Goal: Information Seeking & Learning: Learn about a topic

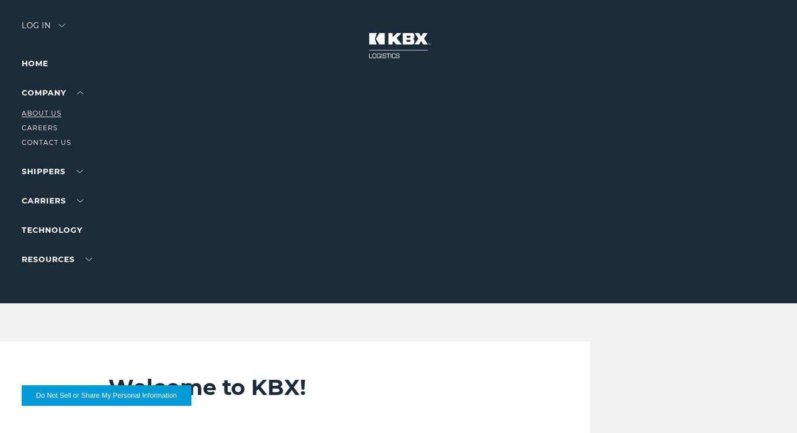
click at [47, 115] on link "About Us" at bounding box center [42, 113] width 40 height 8
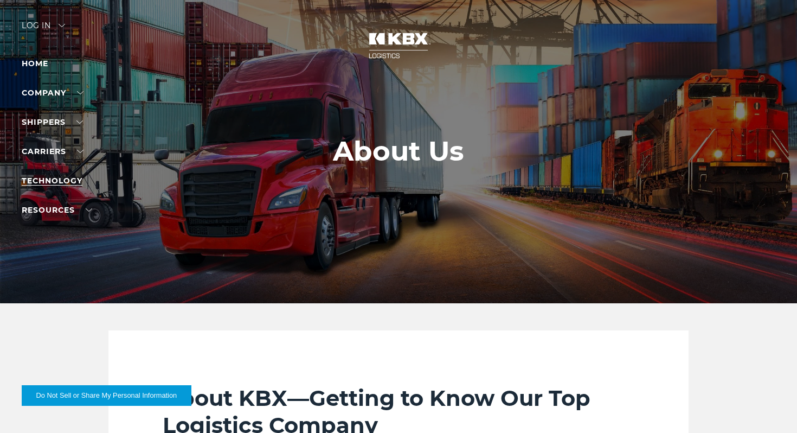
click at [57, 183] on link "Technology" at bounding box center [52, 181] width 61 height 10
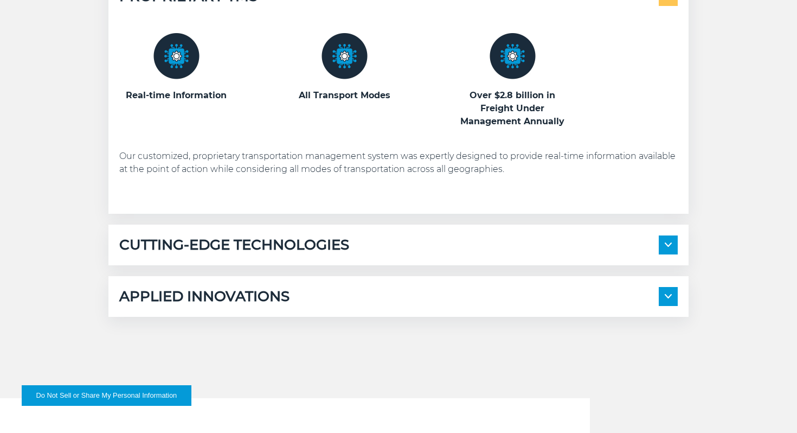
scroll to position [608, 0]
click at [293, 247] on h5 "CUTTING-EDGE TECHNOLOGIES" at bounding box center [234, 244] width 230 height 19
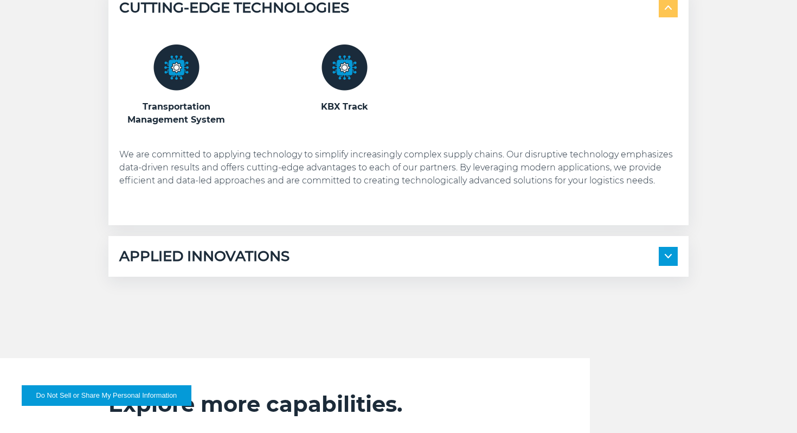
scroll to position [845, 0]
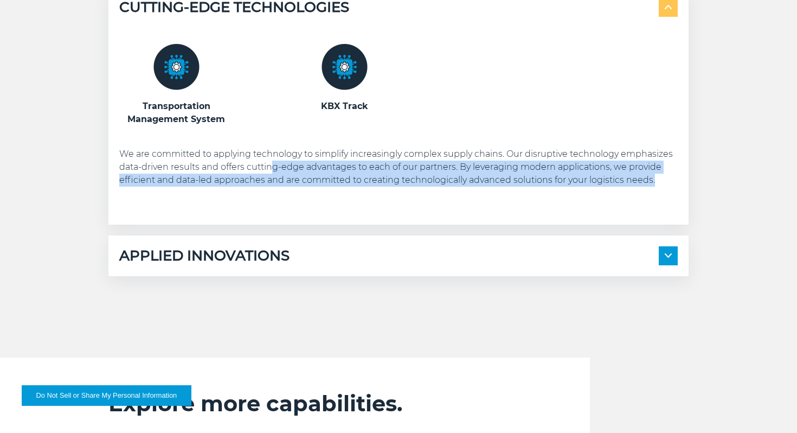
drag, startPoint x: 273, startPoint y: 166, endPoint x: 655, endPoint y: 188, distance: 382.8
click at [655, 188] on div "Transportation Management System KBX Track" at bounding box center [398, 115] width 558 height 197
click at [387, 186] on div "Transportation Management System KBX Track" at bounding box center [398, 115] width 558 height 197
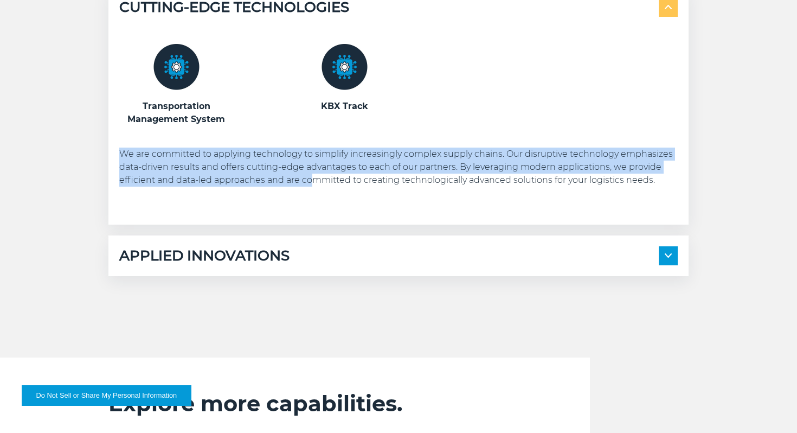
drag, startPoint x: 309, startPoint y: 179, endPoint x: 307, endPoint y: 128, distance: 51.0
click at [307, 128] on div "Transportation Management System KBX Track" at bounding box center [398, 115] width 558 height 197
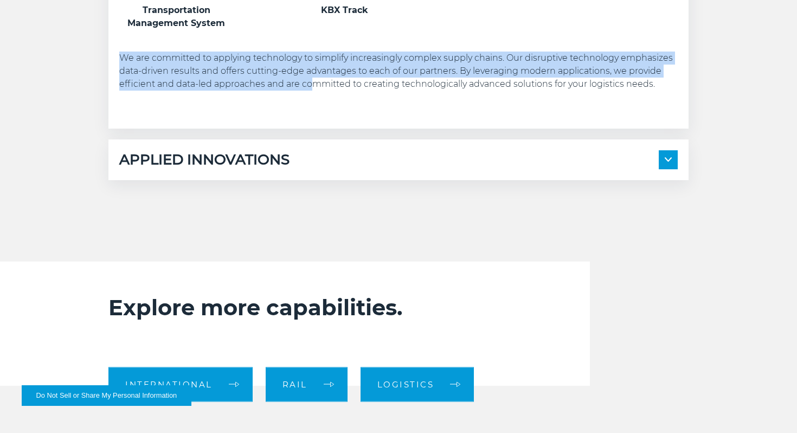
scroll to position [960, 0]
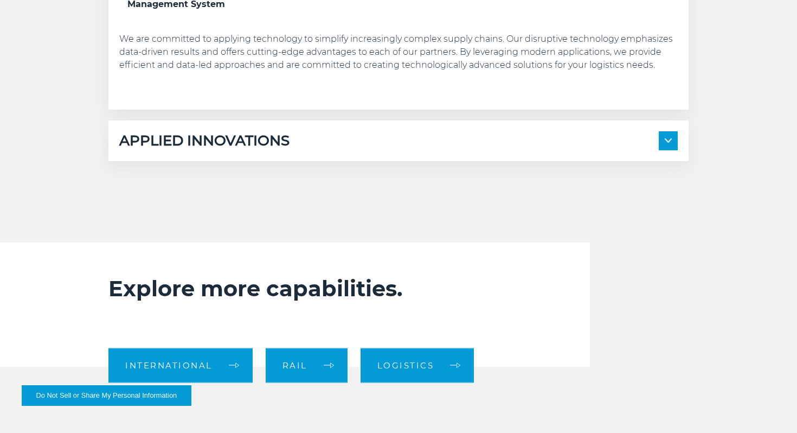
click at [254, 134] on h5 "APPLIED INNOVATIONS" at bounding box center [204, 140] width 170 height 19
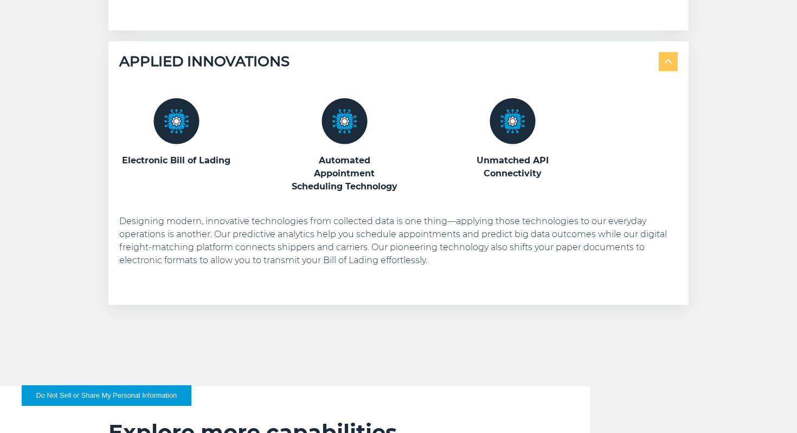
scroll to position [1045, 0]
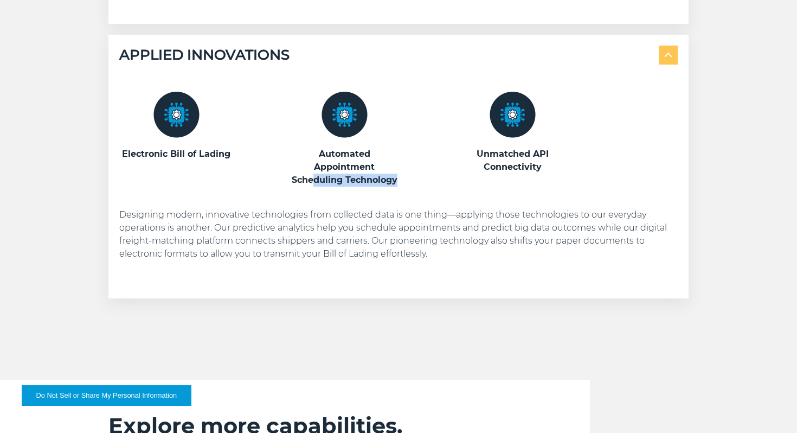
drag, startPoint x: 314, startPoint y: 178, endPoint x: 403, endPoint y: 178, distance: 88.4
click at [403, 178] on div "Electronic Bill of Lading Automated Appointment Scheduling Technology Unmatched…" at bounding box center [398, 139] width 558 height 95
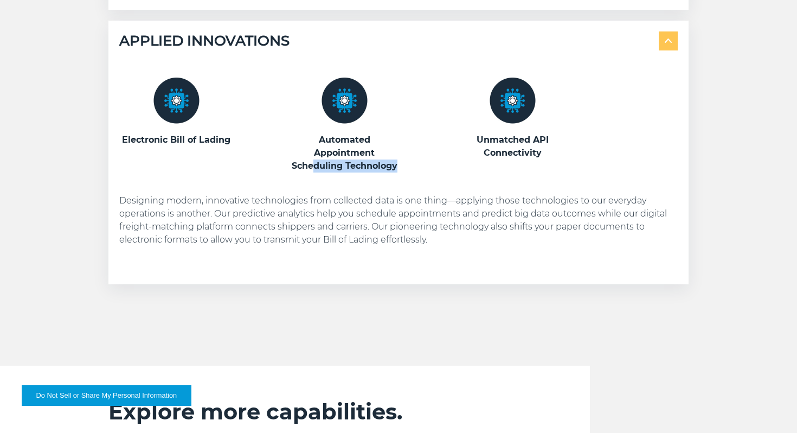
scroll to position [1067, 0]
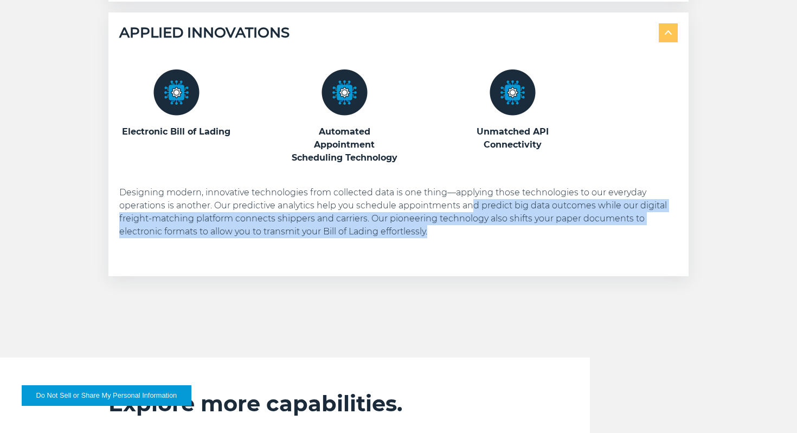
drag, startPoint x: 472, startPoint y: 208, endPoint x: 532, endPoint y: 237, distance: 66.9
click at [532, 237] on p "Designing modern, innovative technologies from collected data is one thing—appl…" at bounding box center [398, 212] width 558 height 52
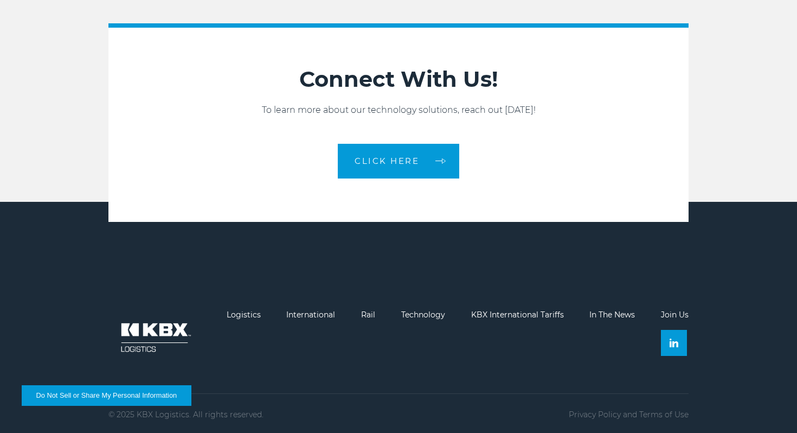
scroll to position [1609, 0]
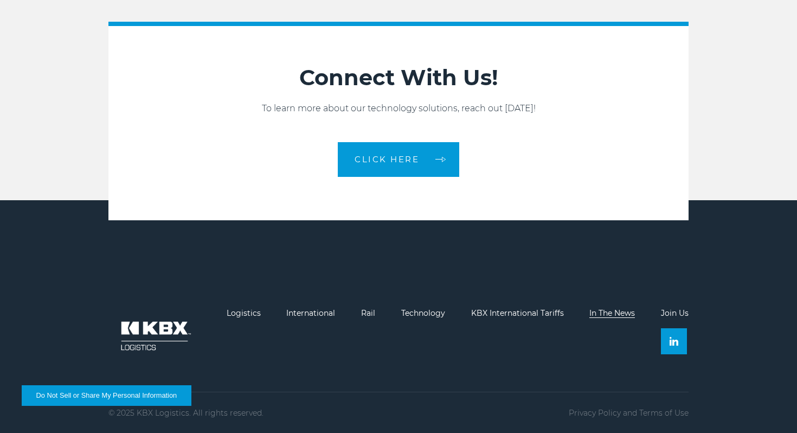
click at [620, 313] on link "In The News" at bounding box center [612, 313] width 46 height 10
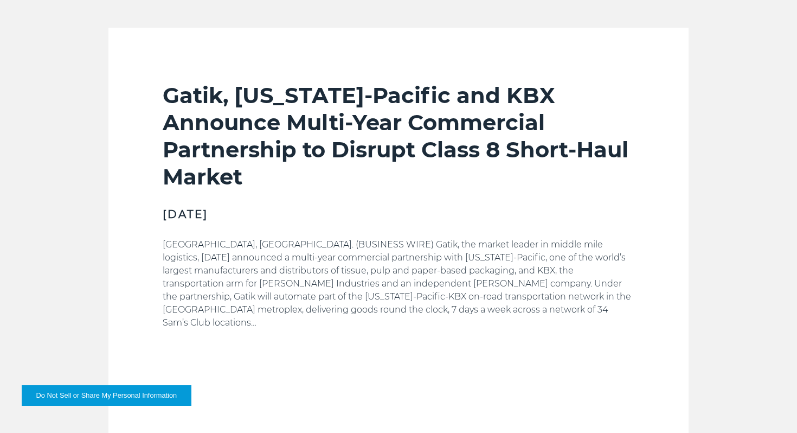
scroll to position [793, 0]
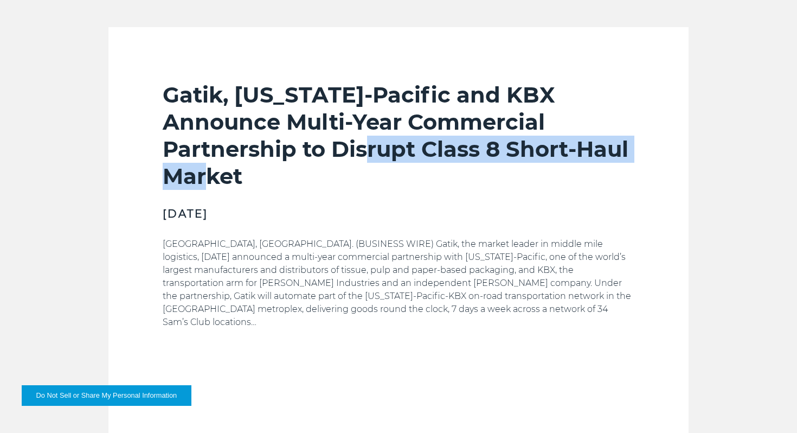
drag, startPoint x: 403, startPoint y: 147, endPoint x: 442, endPoint y: 169, distance: 44.9
click at [442, 169] on h2 "Gatik, Georgia-Pacific and KBX Announce Multi-Year Commercial Partnership to Di…" at bounding box center [399, 135] width 472 height 108
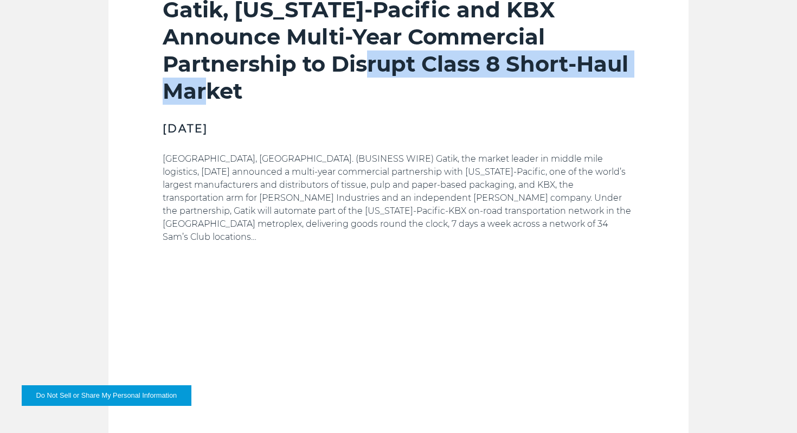
scroll to position [880, 0]
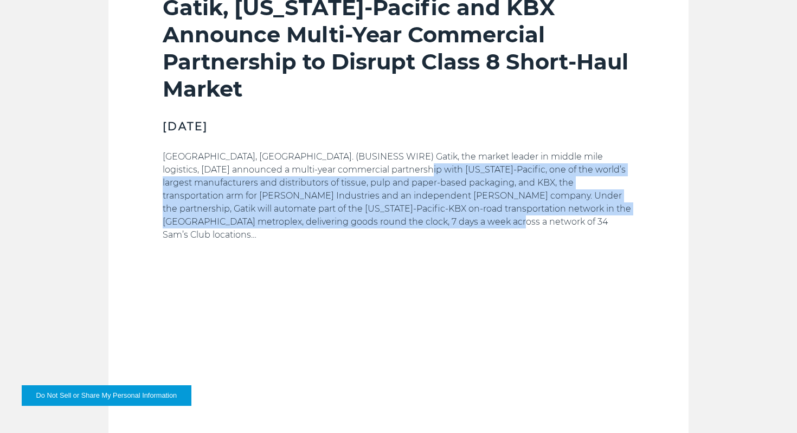
drag, startPoint x: 389, startPoint y: 163, endPoint x: 634, endPoint y: 218, distance: 251.6
click at [634, 218] on section "Gatik, Georgia-Pacific and KBX Announce Multi-Year Commercial Partnership to Di…" at bounding box center [398, 212] width 580 height 544
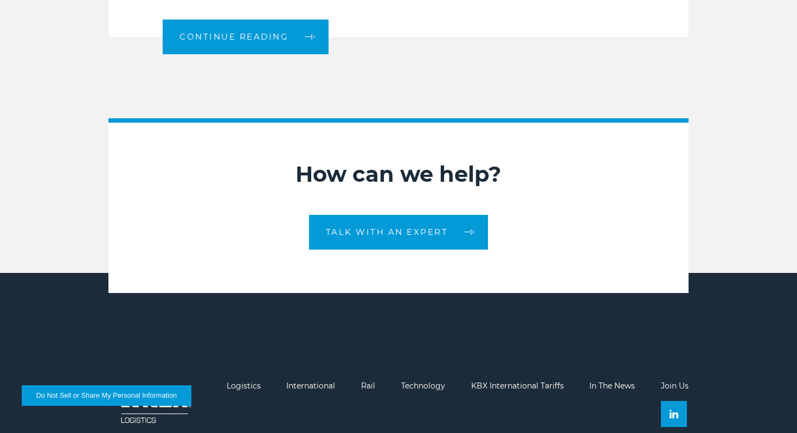
scroll to position [1387, 0]
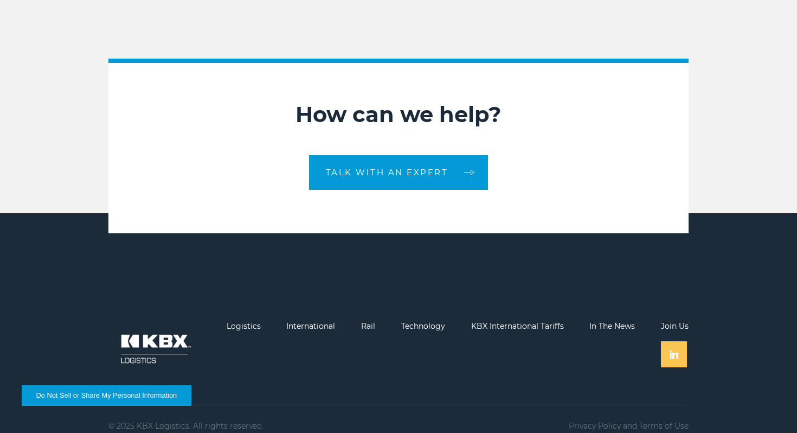
click at [682, 343] on link at bounding box center [674, 354] width 26 height 26
